Goal: Task Accomplishment & Management: Manage account settings

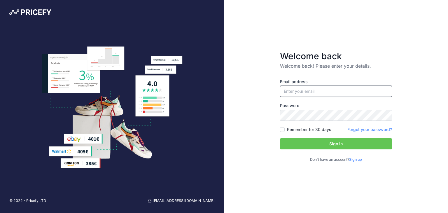
click at [306, 94] on input "email" at bounding box center [336, 91] width 112 height 11
type input "[EMAIL_ADDRESS][DOMAIN_NAME]"
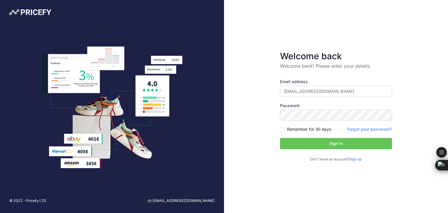
click at [327, 145] on button "Sign in" at bounding box center [336, 143] width 112 height 11
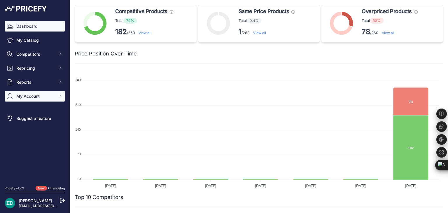
click at [51, 97] on span "My Account" at bounding box center [35, 96] width 38 height 6
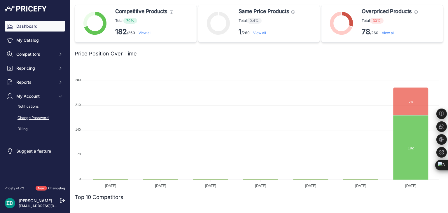
click at [43, 118] on link "Change Password" at bounding box center [35, 118] width 60 height 10
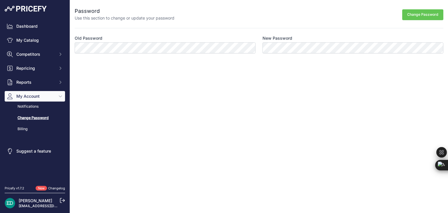
click at [423, 13] on button "Change Password" at bounding box center [422, 14] width 41 height 11
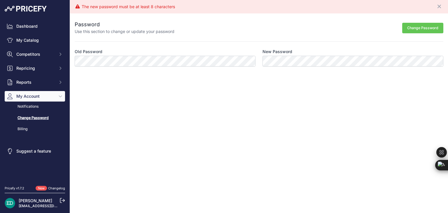
click at [434, 27] on button "Change Password" at bounding box center [422, 28] width 41 height 11
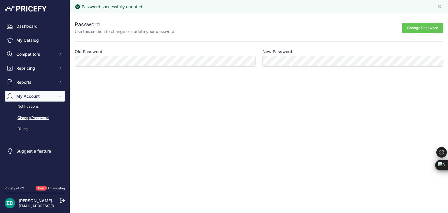
click at [36, 9] on img at bounding box center [26, 9] width 42 height 6
